Goal: Task Accomplishment & Management: Manage account settings

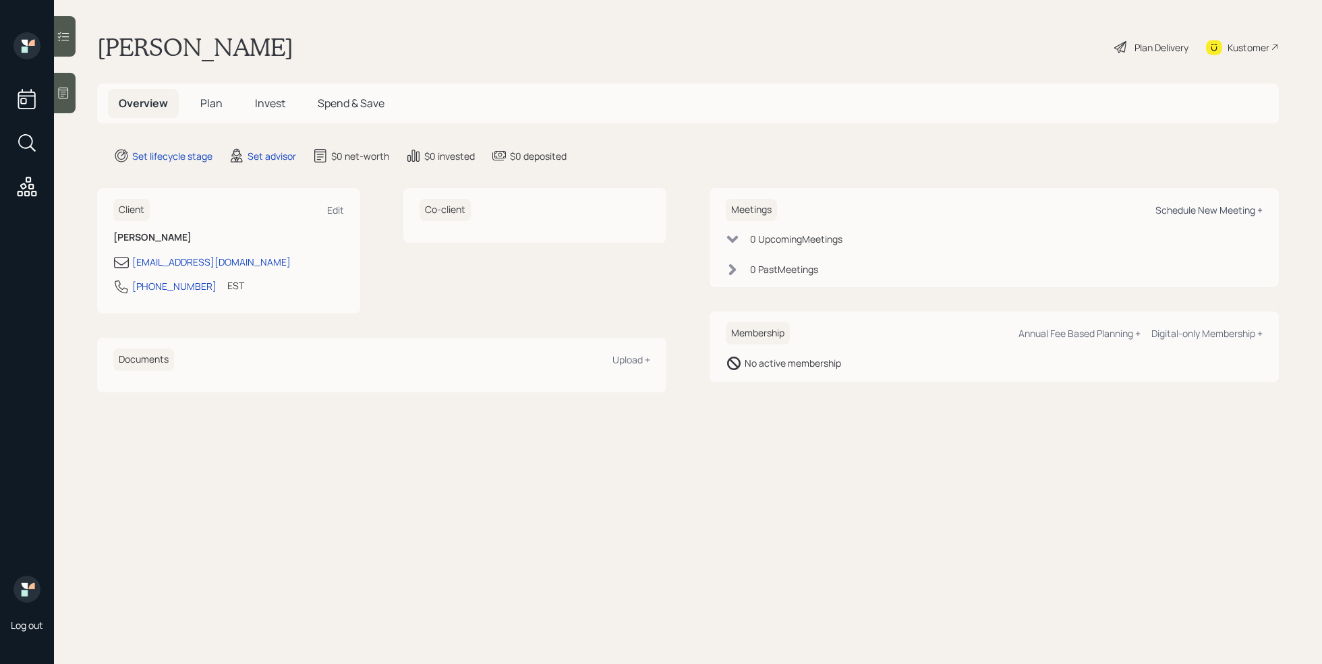
click at [1223, 208] on div "Schedule New Meeting +" at bounding box center [1208, 210] width 107 height 13
select select "round-[PERSON_NAME]"
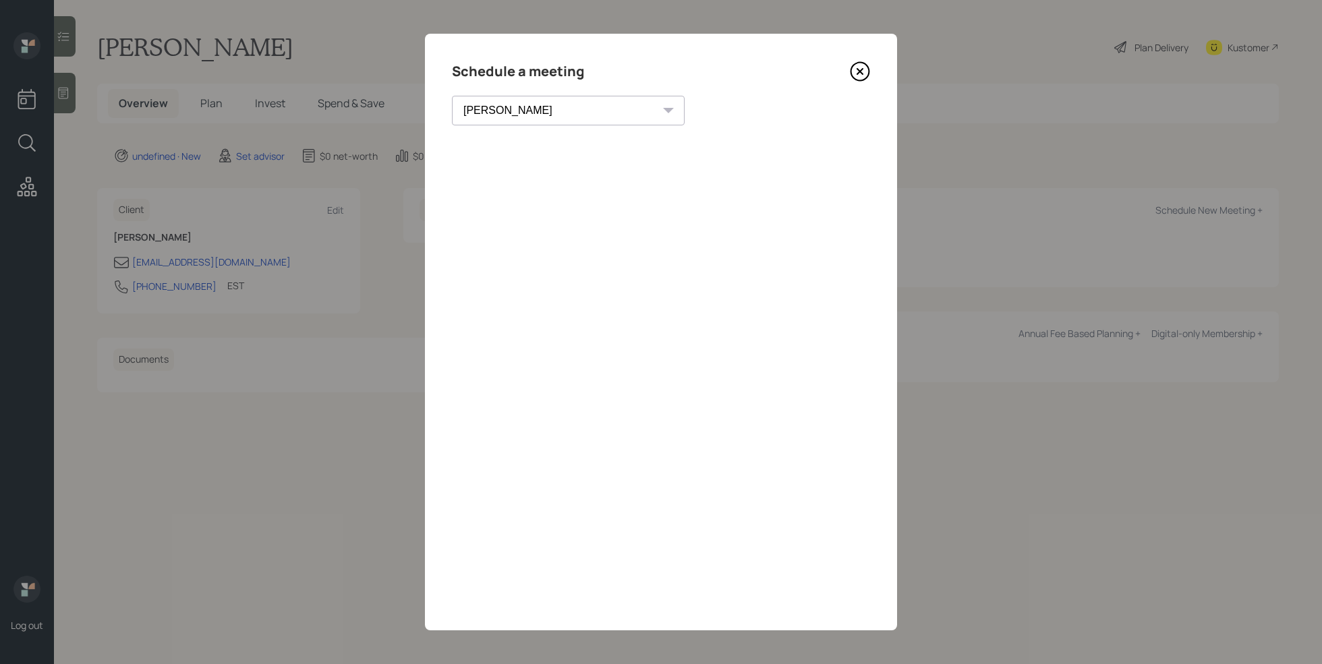
click at [865, 74] on icon at bounding box center [860, 71] width 20 height 20
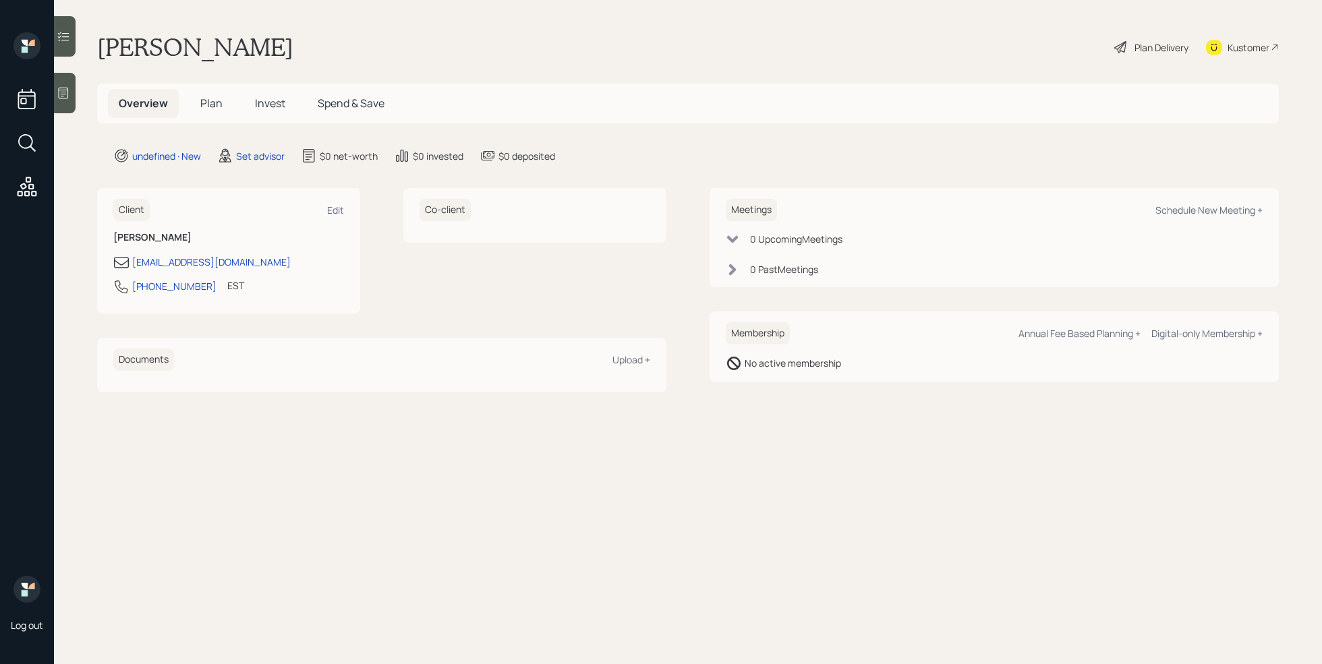
click at [68, 92] on icon at bounding box center [64, 93] width 10 height 11
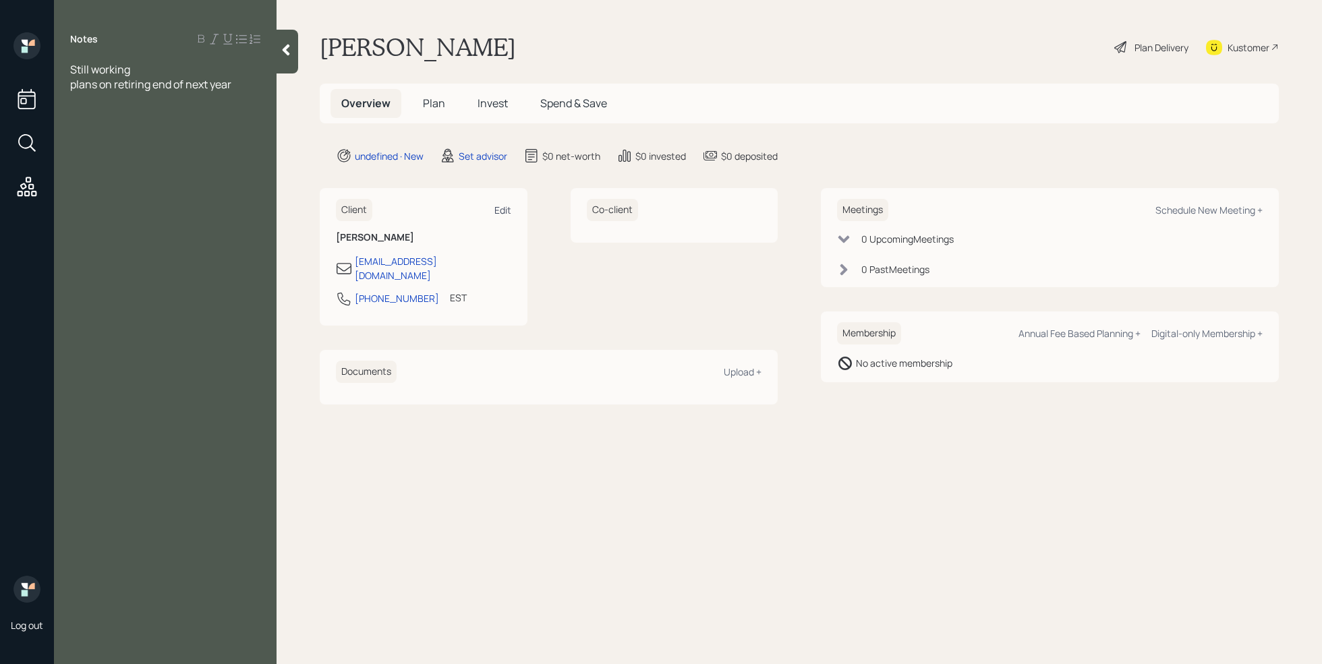
click at [504, 205] on div "Edit" at bounding box center [502, 210] width 17 height 13
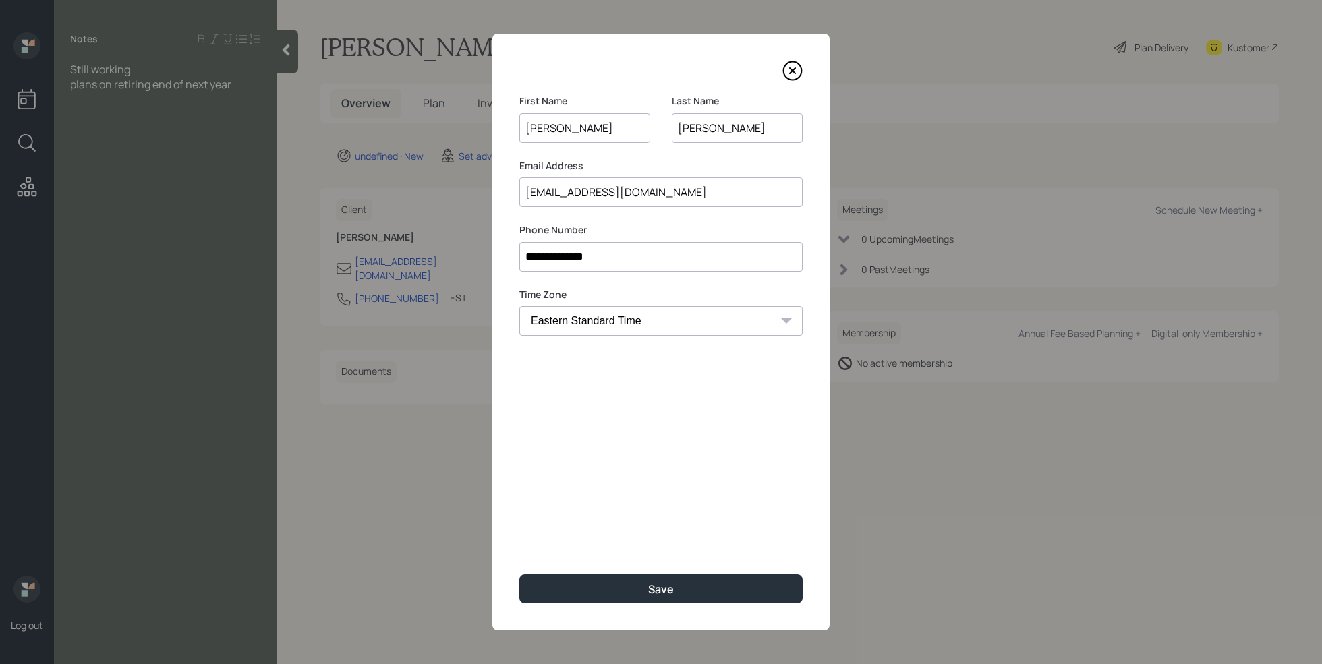
click at [684, 132] on input "[PERSON_NAME]" at bounding box center [737, 128] width 131 height 30
type input "[PERSON_NAME]"
click at [549, 194] on input "[EMAIL_ADDRESS][DOMAIN_NAME]" at bounding box center [660, 192] width 283 height 30
type input "[EMAIL_ADDRESS][DOMAIN_NAME]"
click at [615, 577] on button "Save" at bounding box center [660, 589] width 283 height 29
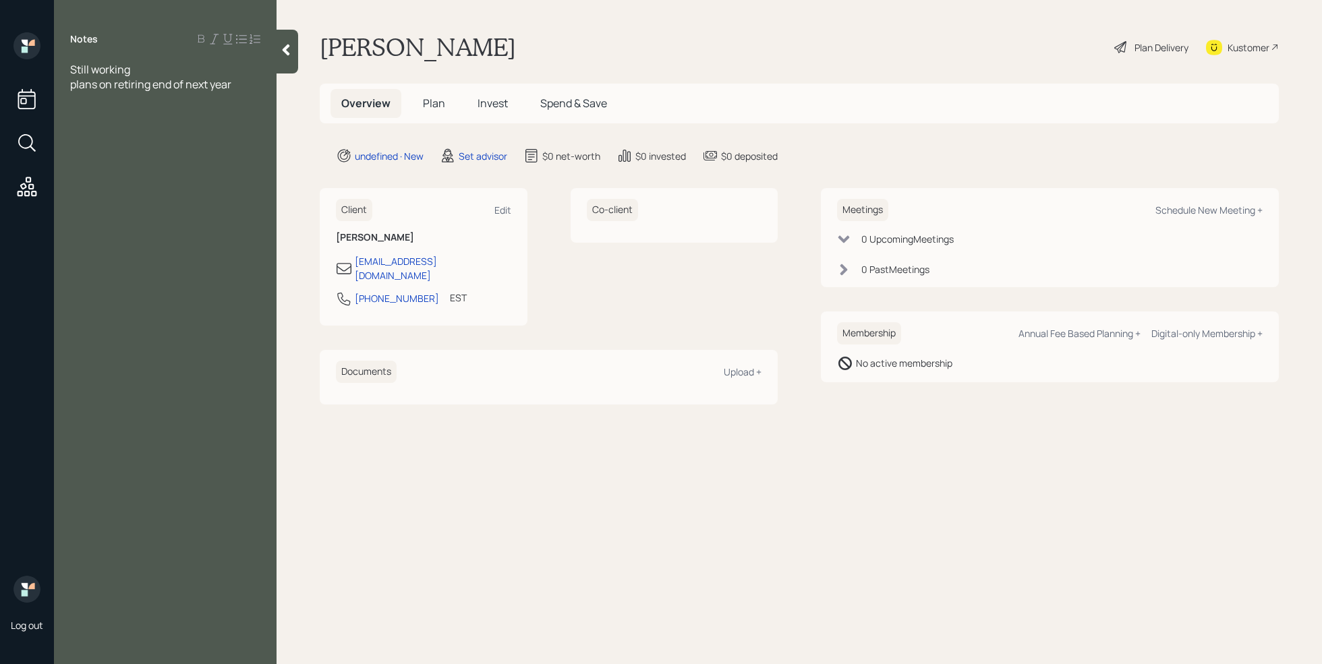
click at [1254, 47] on div "Kustomer" at bounding box center [1248, 47] width 42 height 14
click at [245, 86] on div "plans on retiring end of next year" at bounding box center [165, 84] width 190 height 15
click at [287, 51] on icon at bounding box center [286, 50] width 7 height 11
